Goal: Transaction & Acquisition: Book appointment/travel/reservation

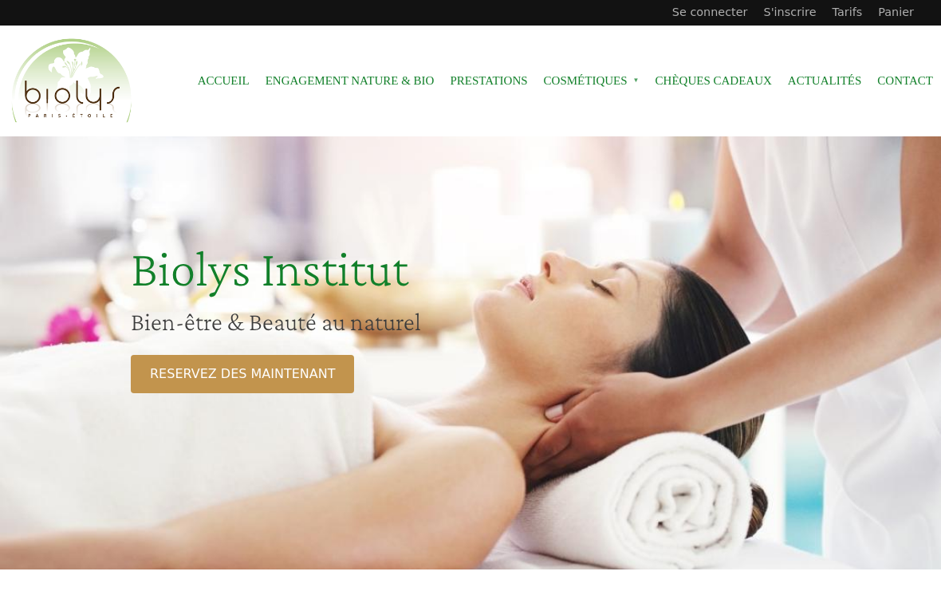
click at [277, 380] on link "RESERVEZ DES MAINTENANT" at bounding box center [242, 374] width 223 height 38
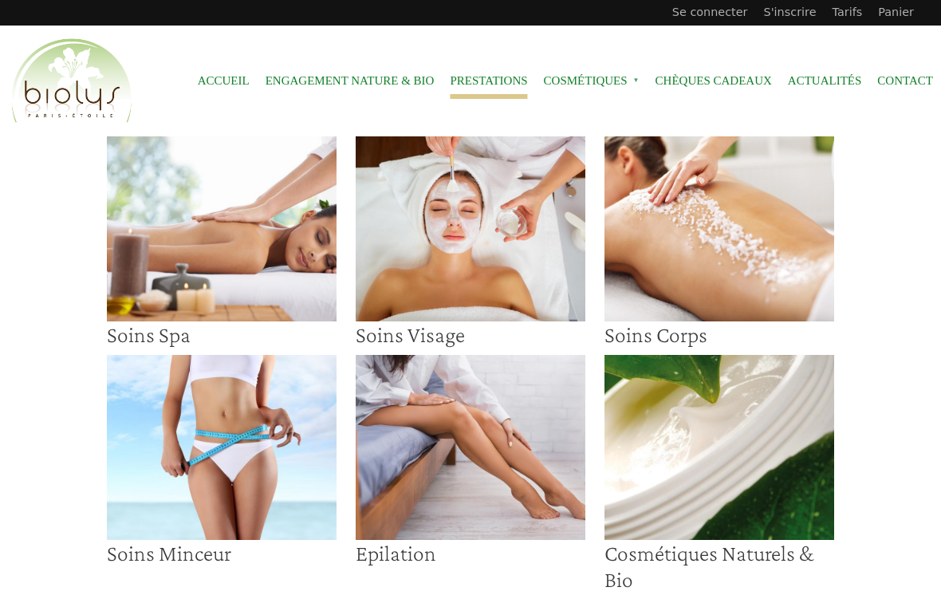
click at [238, 250] on img at bounding box center [222, 228] width 230 height 185
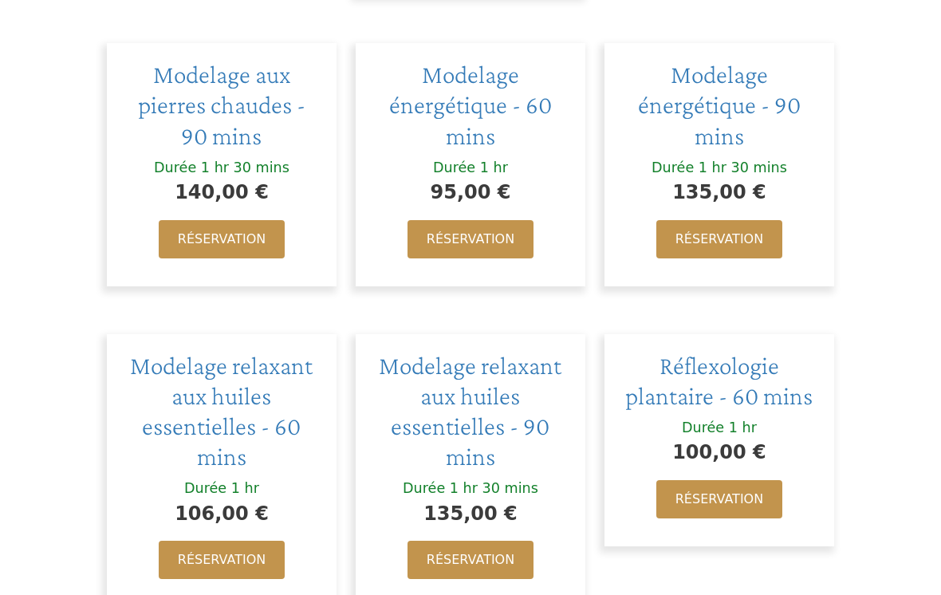
scroll to position [1640, 0]
click at [472, 220] on link "Réservation" at bounding box center [470, 239] width 126 height 38
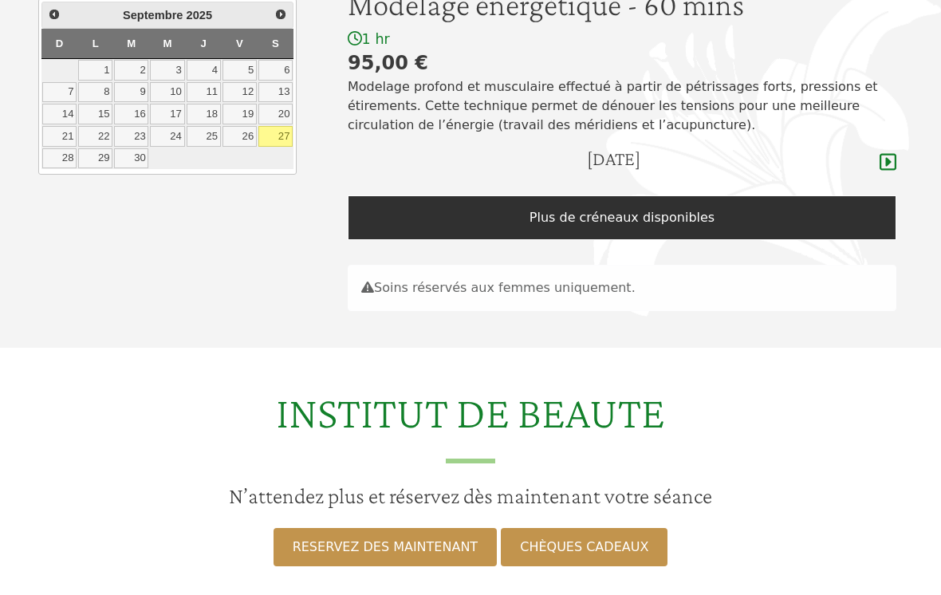
scroll to position [182, 0]
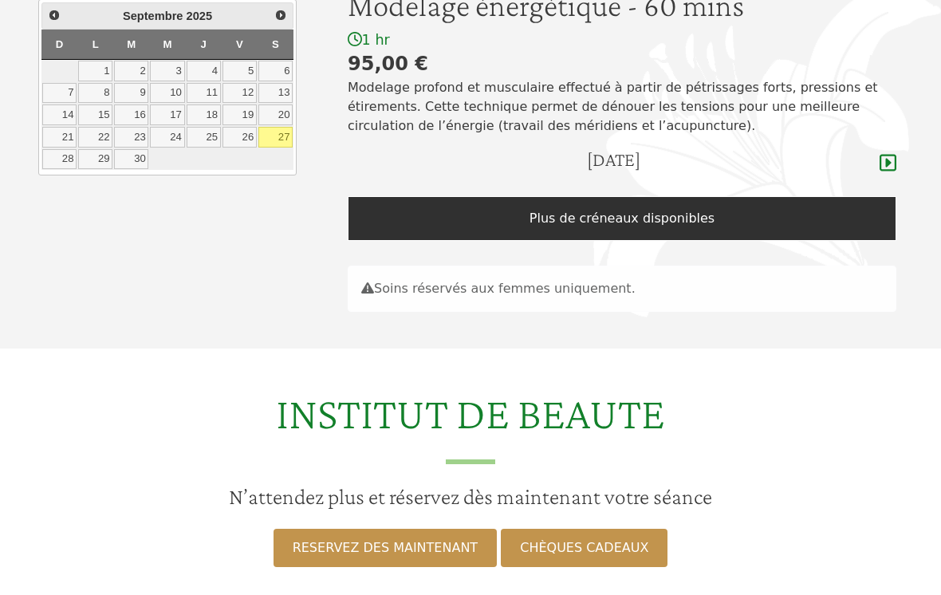
click at [277, 131] on link "27" at bounding box center [275, 137] width 34 height 21
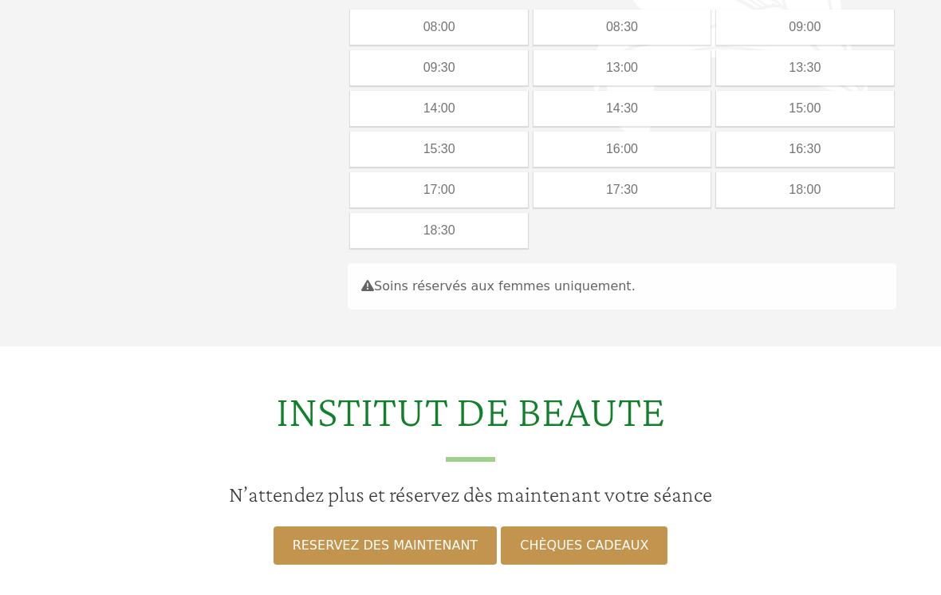
scroll to position [359, 0]
click at [441, 180] on div "17:00" at bounding box center [438, 189] width 177 height 35
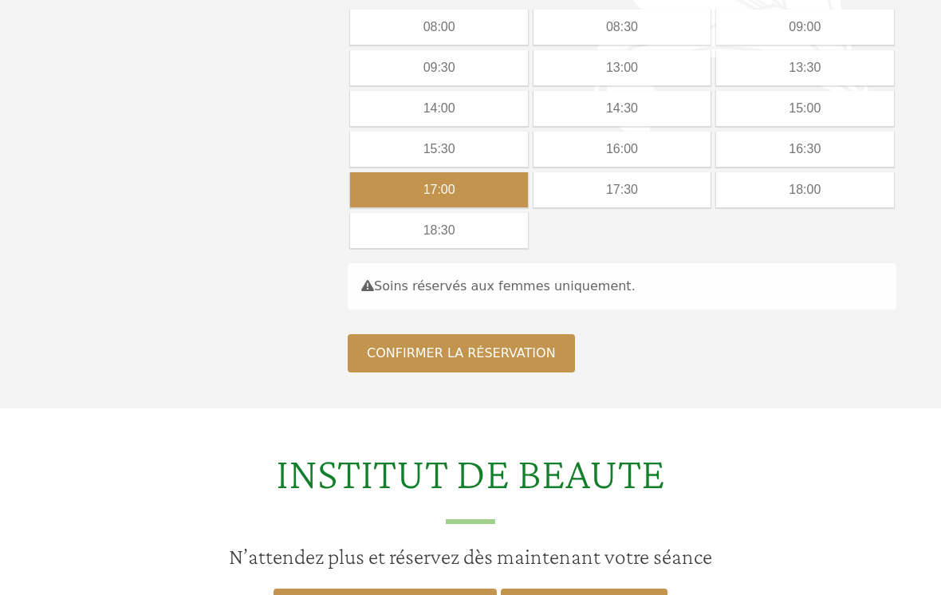
click at [483, 356] on button "Confirmer la réservation" at bounding box center [461, 353] width 227 height 38
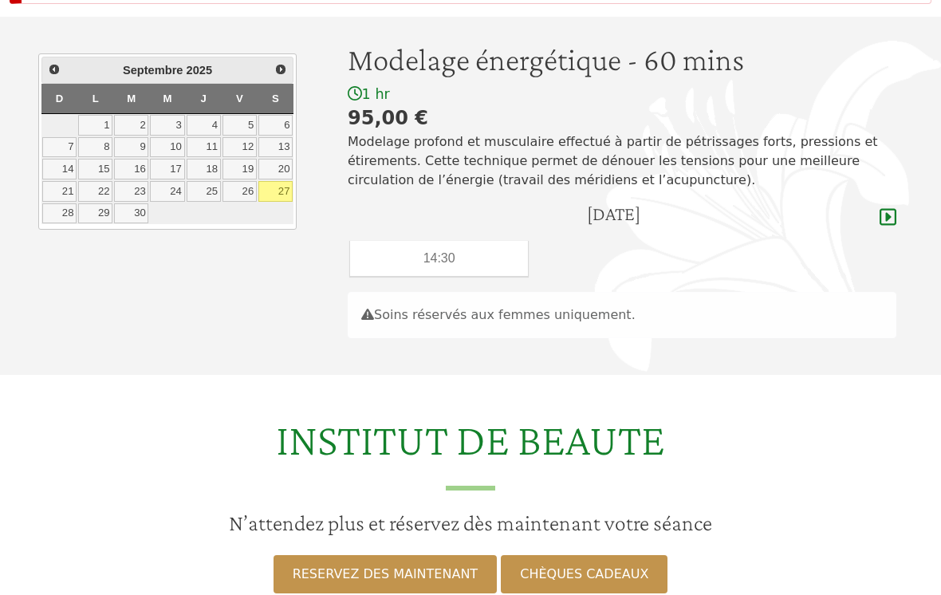
scroll to position [279, 0]
